Goal: Task Accomplishment & Management: Manage account settings

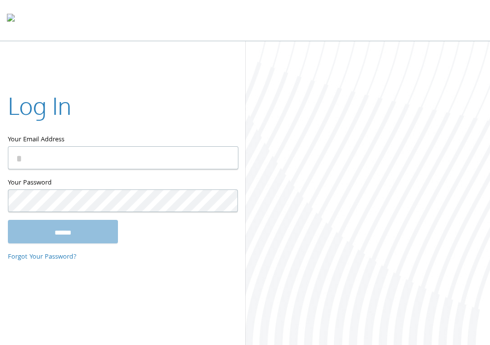
type input "**********"
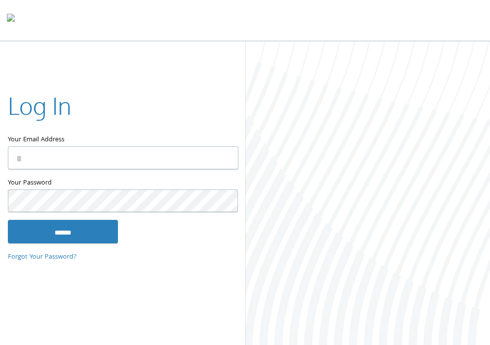
type input "**********"
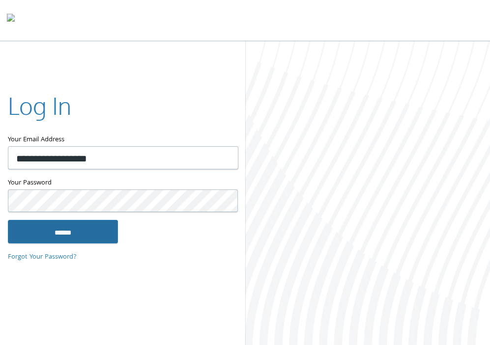
click at [57, 228] on input "******" at bounding box center [63, 232] width 110 height 24
